Goal: Check status: Check status

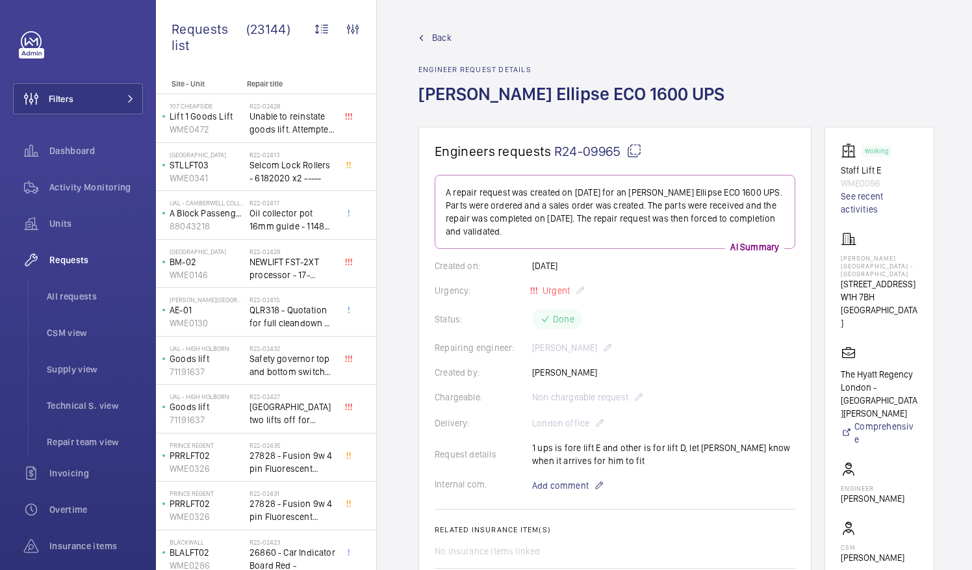
drag, startPoint x: 487, startPoint y: 188, endPoint x: 438, endPoint y: 158, distance: 57.2
click at [438, 158] on wm-front-card "Engineers requests R24-09965 A repair request was created on [DATE] for an [PER…" at bounding box center [614, 432] width 393 height 611
click at [747, 93] on div "Back Engineer request details [PERSON_NAME] Ellipse ECO 1600 UPS" at bounding box center [676, 78] width 516 height 95
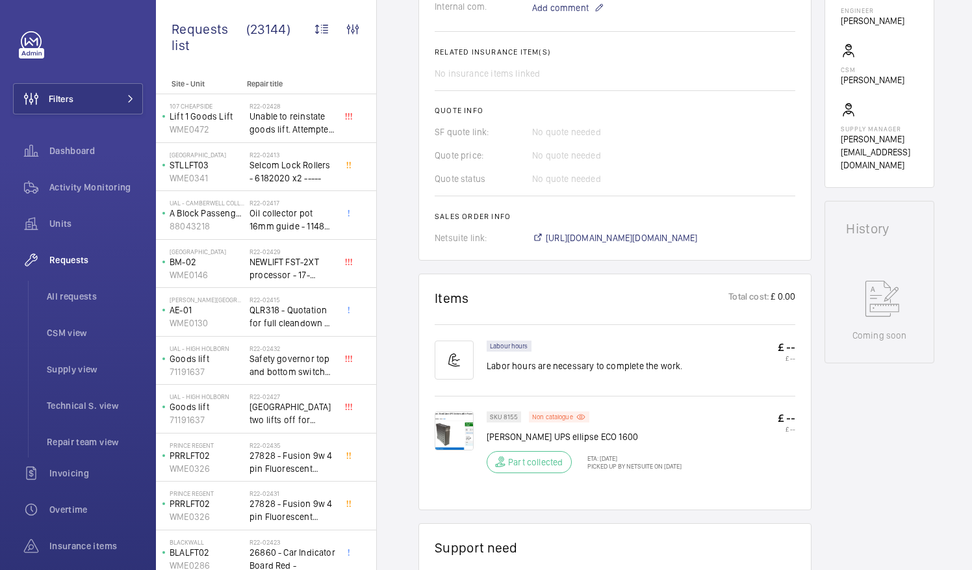
scroll to position [478, 0]
drag, startPoint x: 503, startPoint y: 414, endPoint x: 518, endPoint y: 416, distance: 15.7
click at [518, 416] on div "SKU 8155" at bounding box center [504, 416] width 34 height 11
drag, startPoint x: 518, startPoint y: 416, endPoint x: 507, endPoint y: 417, distance: 11.1
copy p "8155"
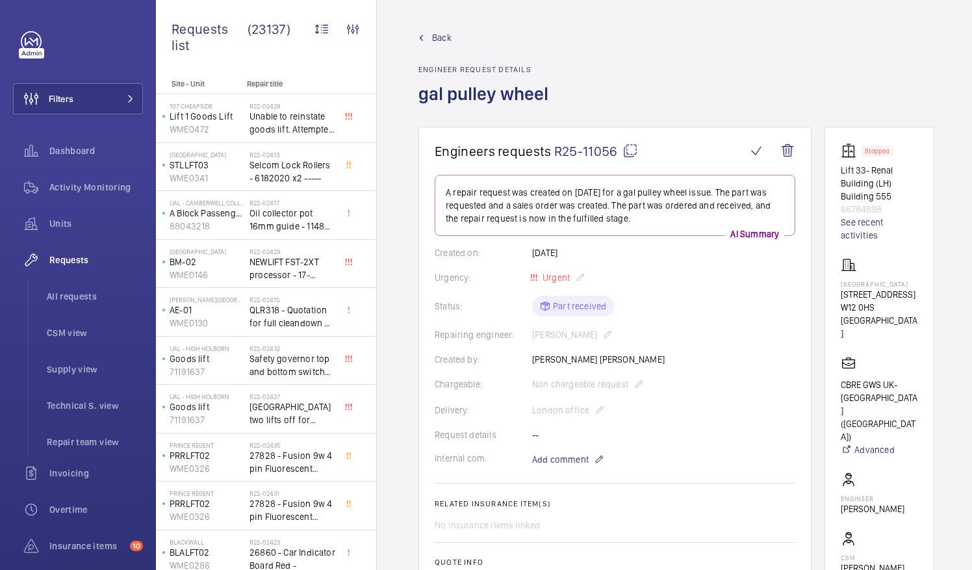
scroll to position [438, 0]
